Goal: Obtain resource: Download file/media

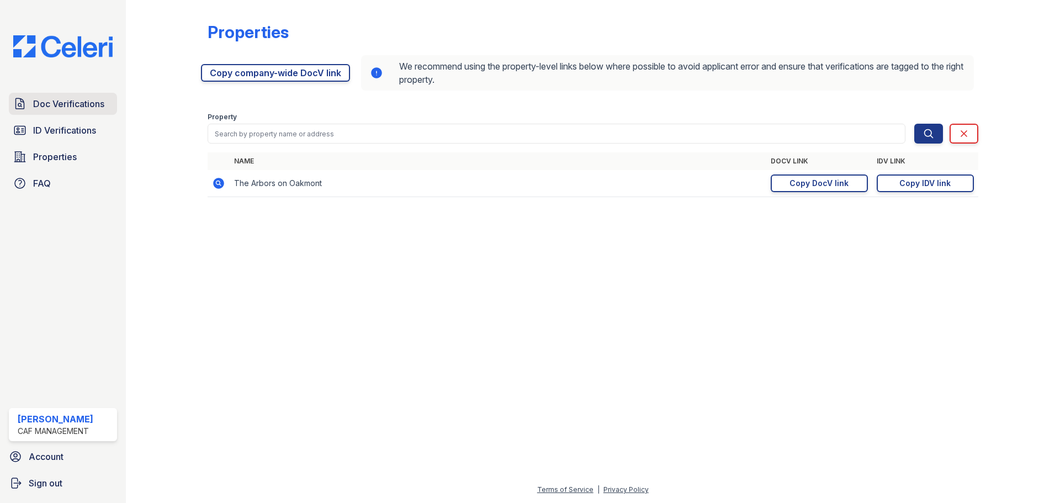
click at [75, 108] on span "Doc Verifications" at bounding box center [68, 103] width 71 height 13
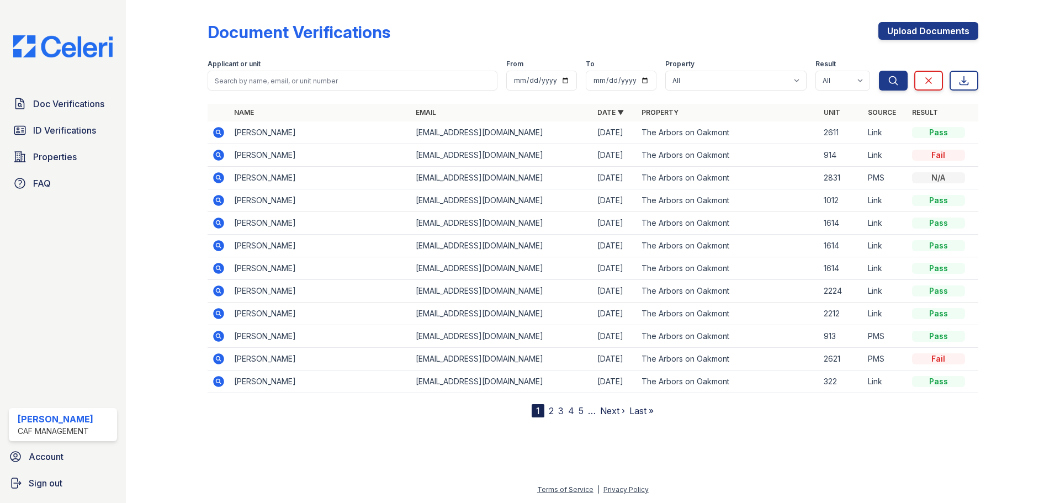
click at [216, 131] on icon at bounding box center [218, 132] width 11 height 11
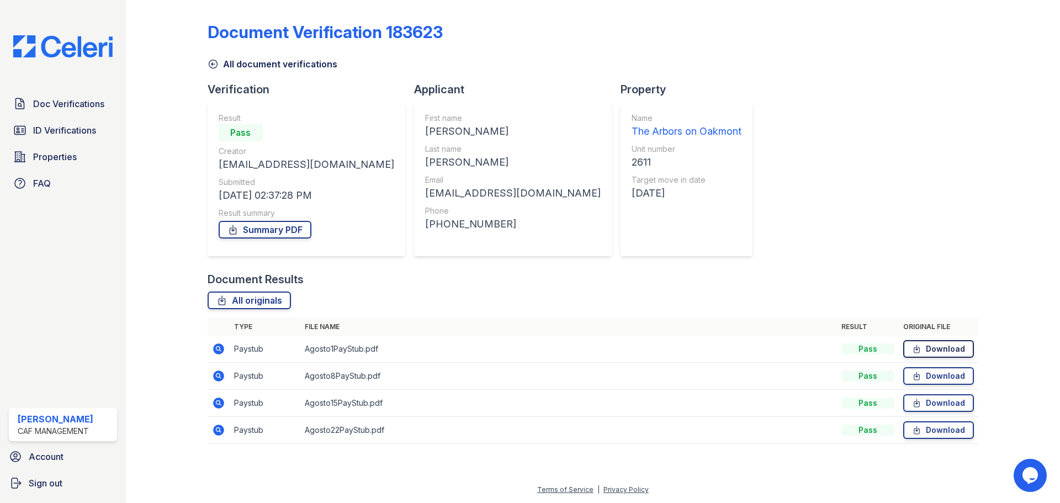
click at [941, 349] on link "Download" at bounding box center [938, 349] width 71 height 18
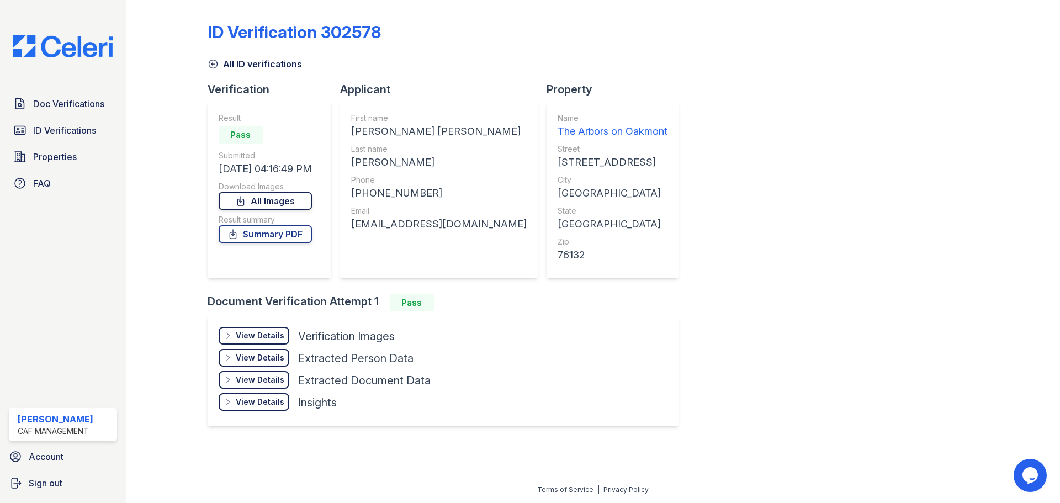
click at [283, 200] on link "All Images" at bounding box center [265, 201] width 93 height 18
click at [263, 201] on link "All Images" at bounding box center [266, 201] width 95 height 18
